Goal: Task Accomplishment & Management: Complete application form

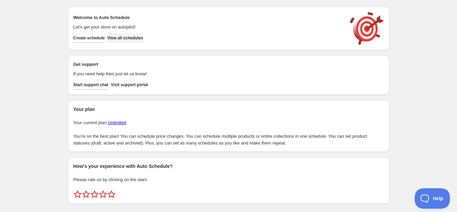
click at [143, 38] on span "View all schedules" at bounding box center [125, 37] width 36 height 5
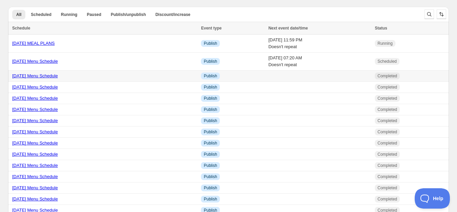
click at [51, 74] on link "8/15/25 Menu Schedule" at bounding box center [35, 75] width 46 height 5
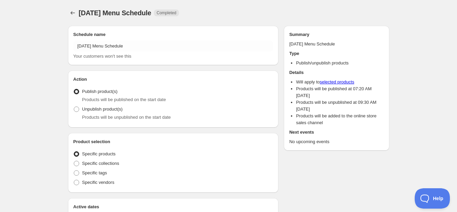
radio input "true"
checkbox input "true"
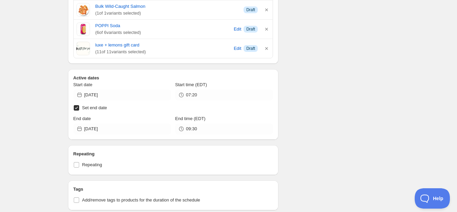
scroll to position [839, 0]
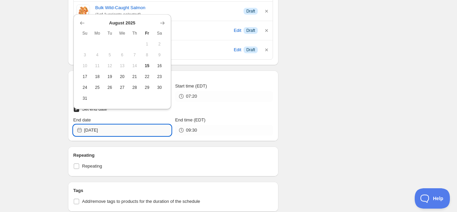
click at [118, 125] on input "2025-08-15" at bounding box center [127, 130] width 87 height 11
click at [138, 73] on button "21" at bounding box center [135, 76] width 13 height 11
type input "2025-08-21"
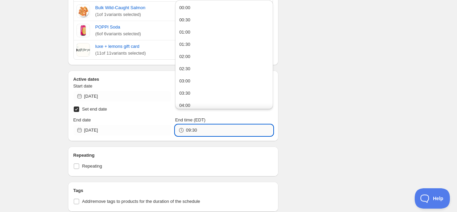
click at [200, 125] on input "09:30" at bounding box center [229, 130] width 87 height 11
type input "23:59"
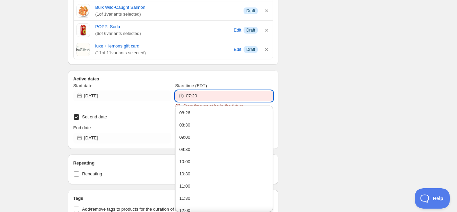
click at [220, 92] on input "07:20" at bounding box center [229, 95] width 87 height 11
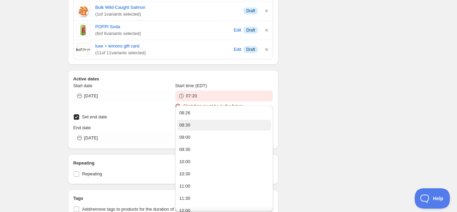
click at [198, 123] on button "08:30" at bounding box center [224, 125] width 94 height 11
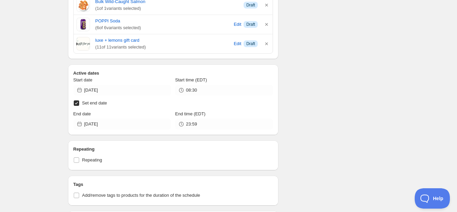
scroll to position [807, 0]
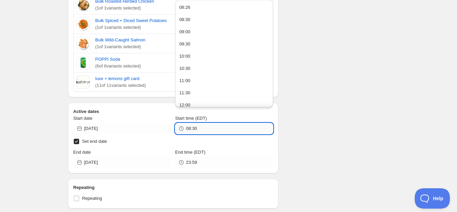
click at [202, 124] on input "08:30" at bounding box center [229, 128] width 87 height 11
click at [188, 123] on input "08:30" at bounding box center [229, 128] width 87 height 11
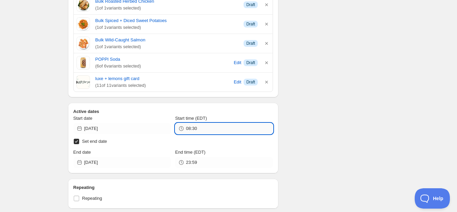
click at [195, 123] on input "08:30" at bounding box center [229, 128] width 87 height 11
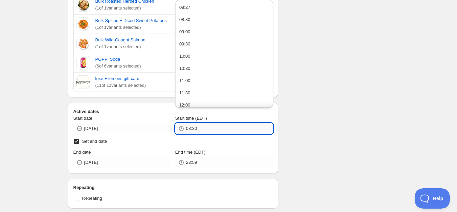
click at [195, 123] on input "08:30" at bounding box center [229, 128] width 87 height 11
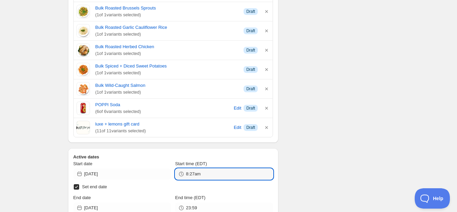
scroll to position [852, 0]
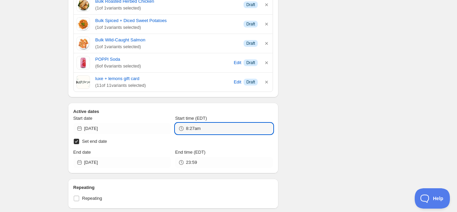
type input "08:27"
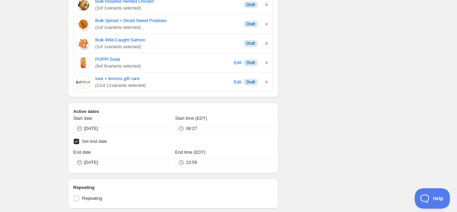
scroll to position [807, 0]
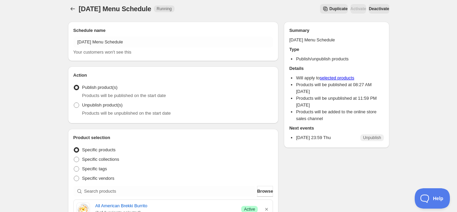
scroll to position [0, 0]
